Goal: Use online tool/utility: Use online tool/utility

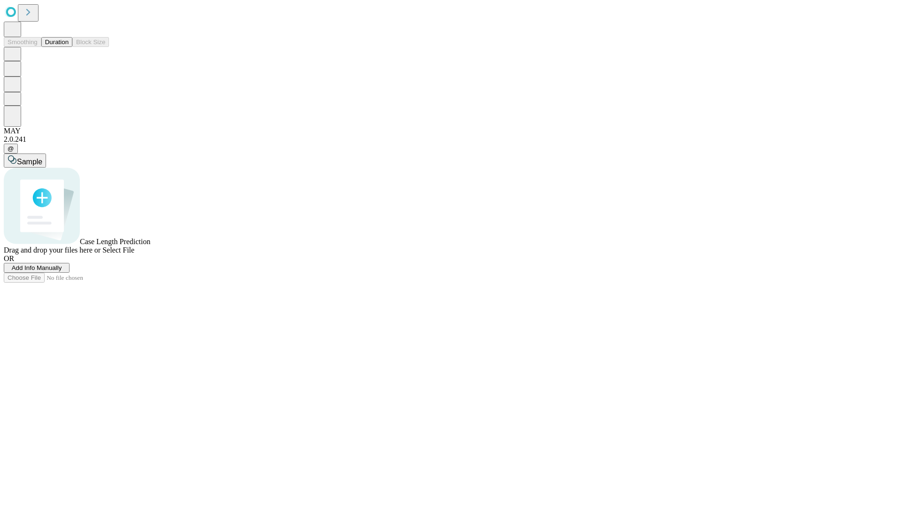
click at [69, 47] on button "Duration" at bounding box center [56, 42] width 31 height 10
click at [134, 254] on span "Select File" at bounding box center [118, 250] width 32 height 8
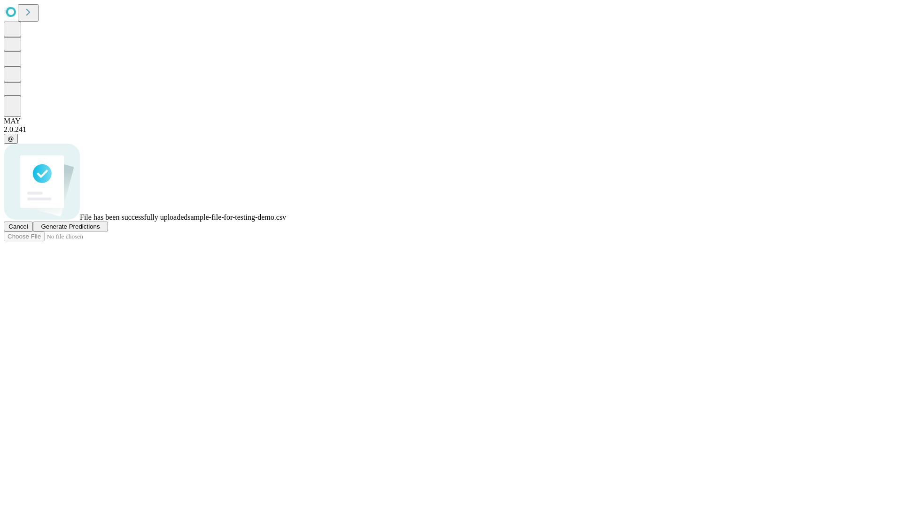
click at [100, 230] on span "Generate Predictions" at bounding box center [70, 226] width 59 height 7
